Goal: Information Seeking & Learning: Learn about a topic

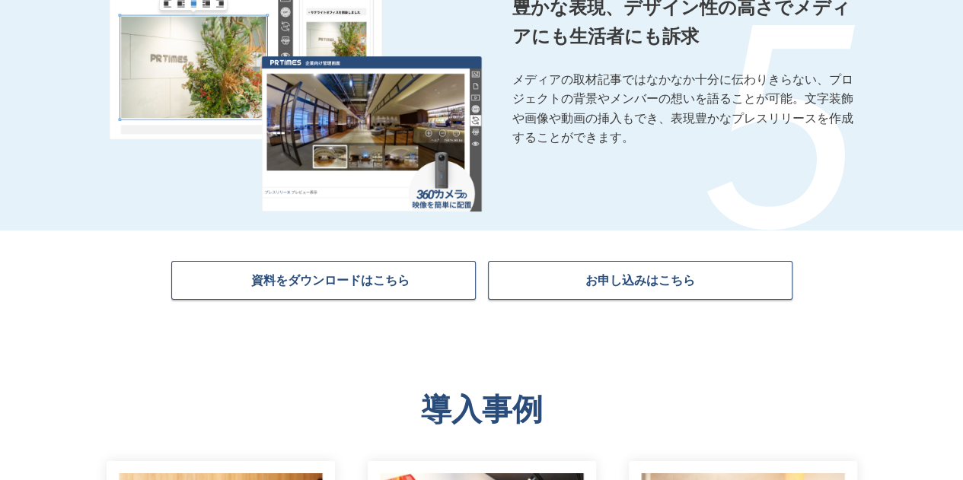
scroll to position [2566, 0]
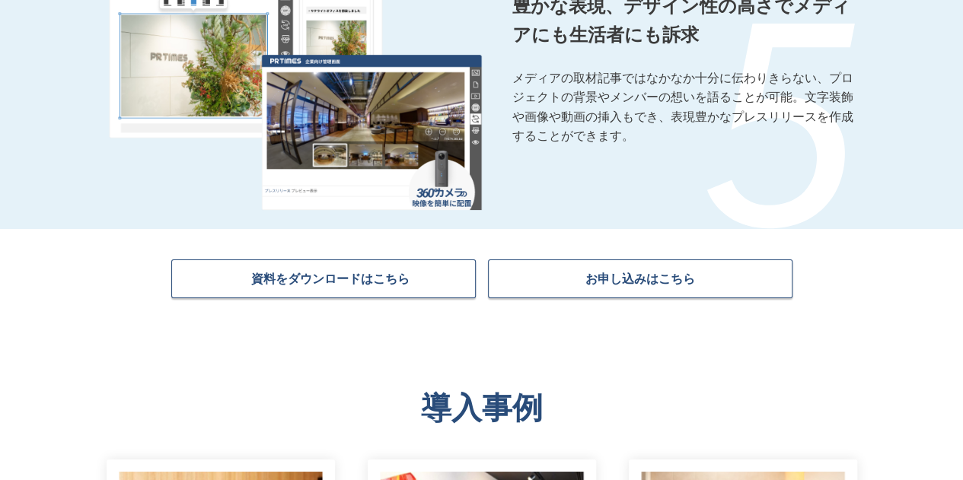
click at [377, 144] on img at bounding box center [295, 78] width 373 height 266
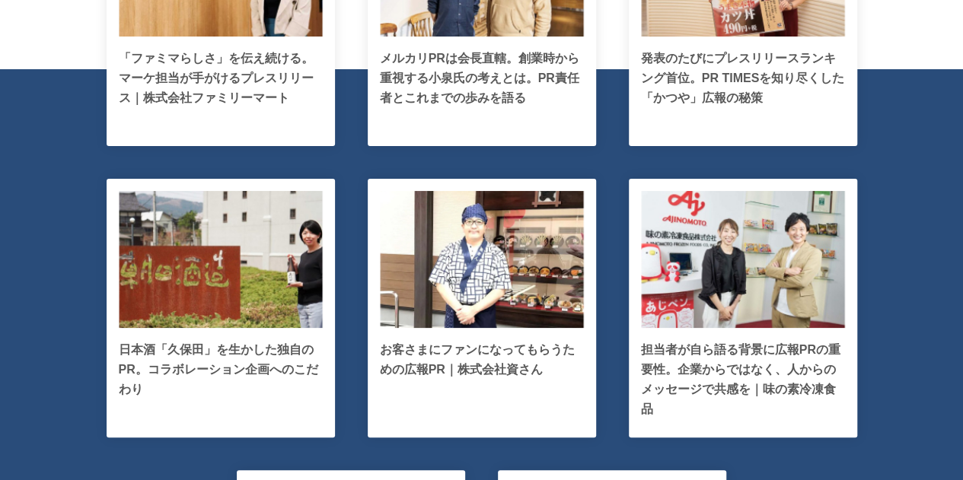
scroll to position [3139, 0]
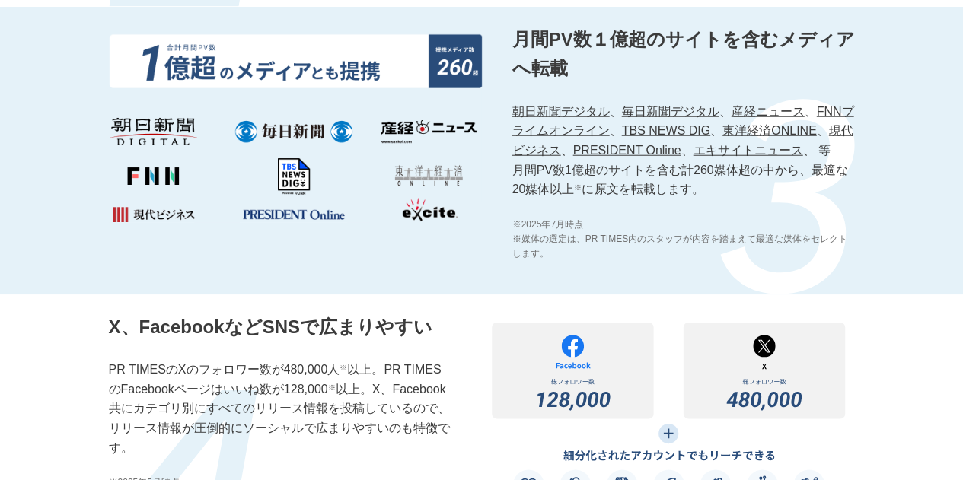
scroll to position [1936, 0]
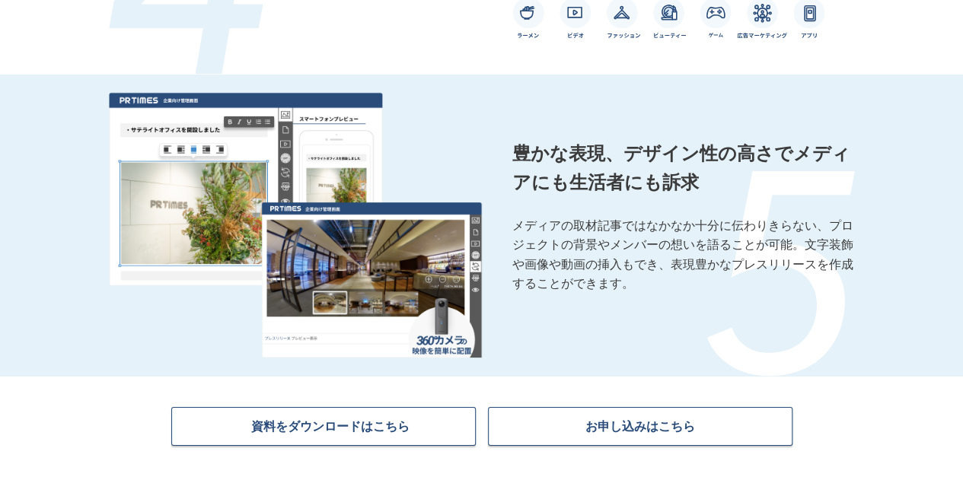
scroll to position [2427, 0]
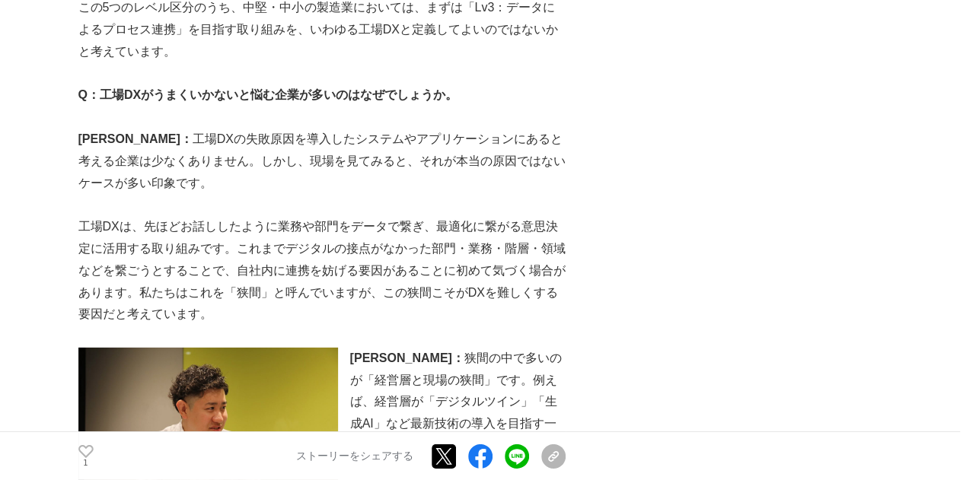
scroll to position [2213, 0]
